Goal: Information Seeking & Learning: Learn about a topic

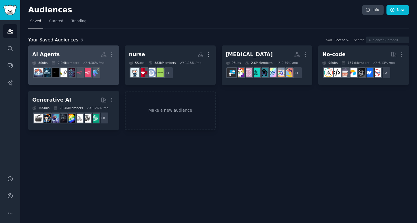
click at [84, 84] on link "AI Agents More 8 Sub s 2.0M Members 4.36 % /mo r/n8n_ai_agents" at bounding box center [73, 64] width 91 height 39
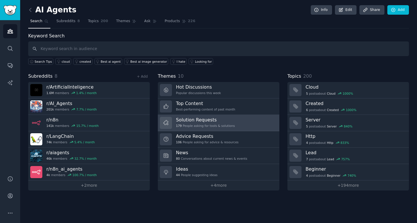
click at [229, 126] on div "179 People asking for tools & solutions" at bounding box center [205, 126] width 59 height 4
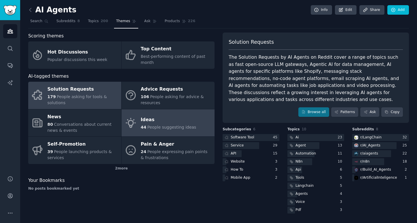
click at [134, 127] on icon at bounding box center [131, 123] width 12 height 12
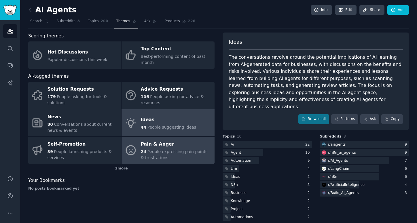
click at [137, 151] on link "Pain & Anger 24 People expressing pain points & frustrations" at bounding box center [168, 150] width 93 height 27
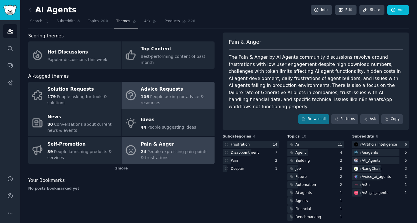
click at [136, 97] on icon at bounding box center [131, 95] width 12 height 12
